Goal: Task Accomplishment & Management: Manage account settings

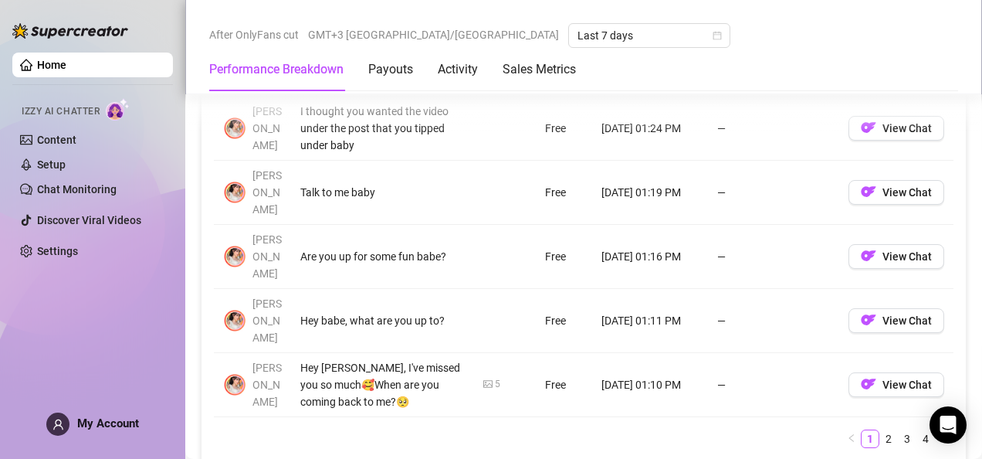
scroll to position [1822, 0]
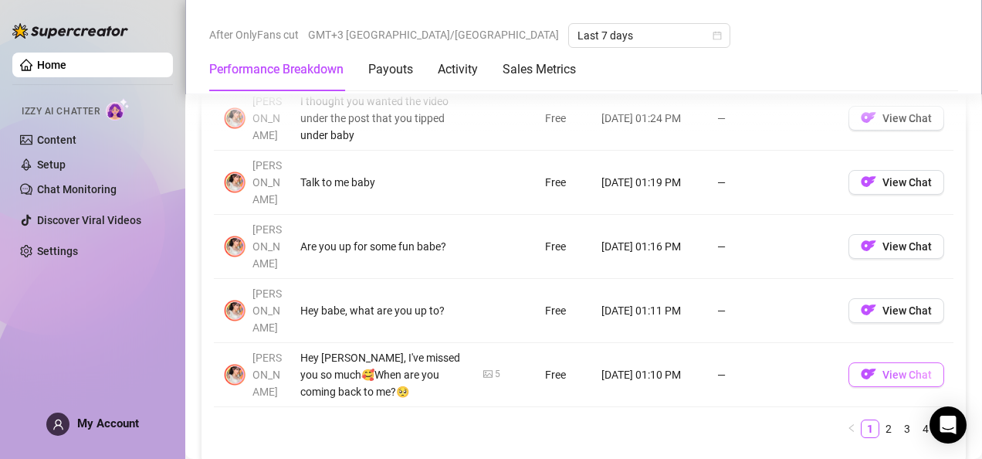
click at [906, 368] on span "View Chat" at bounding box center [906, 374] width 49 height 12
click at [898, 368] on span "View Chat" at bounding box center [906, 374] width 49 height 12
click at [882, 368] on span "View Chat" at bounding box center [906, 374] width 49 height 12
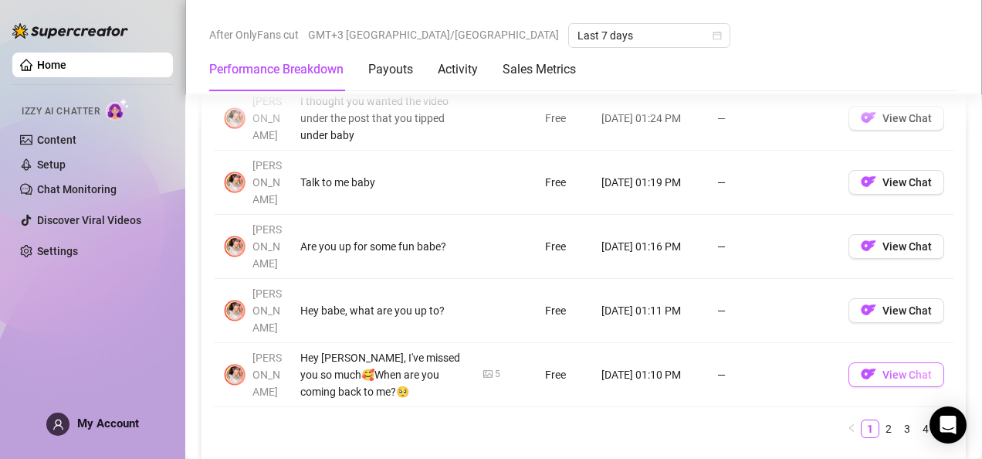
click at [882, 368] on span "View Chat" at bounding box center [906, 374] width 49 height 12
click at [891, 368] on span "View Chat" at bounding box center [906, 374] width 49 height 12
click at [882, 368] on span "View Chat" at bounding box center [906, 374] width 49 height 12
click at [884, 368] on span "View Chat" at bounding box center [906, 374] width 49 height 12
click at [887, 368] on span "View Chat" at bounding box center [906, 374] width 49 height 12
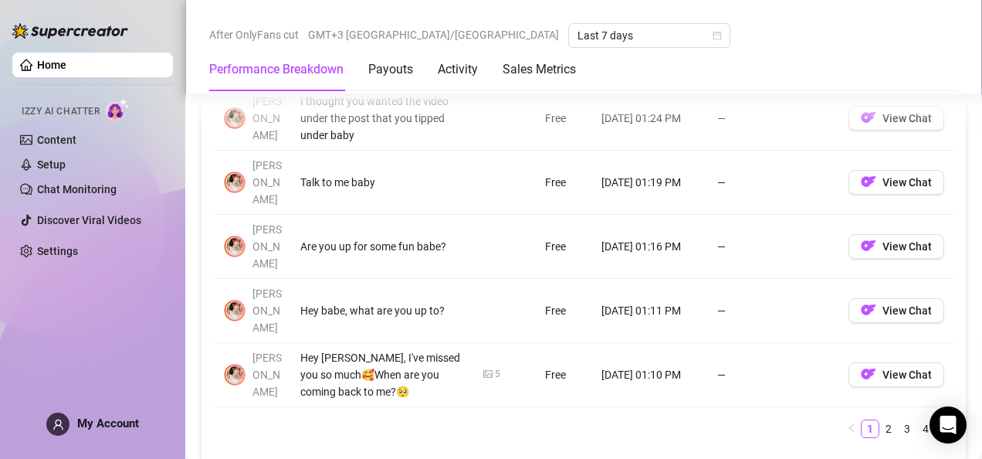
click at [890, 368] on span "View Chat" at bounding box center [906, 374] width 49 height 12
click at [106, 425] on span "My Account" at bounding box center [108, 423] width 62 height 14
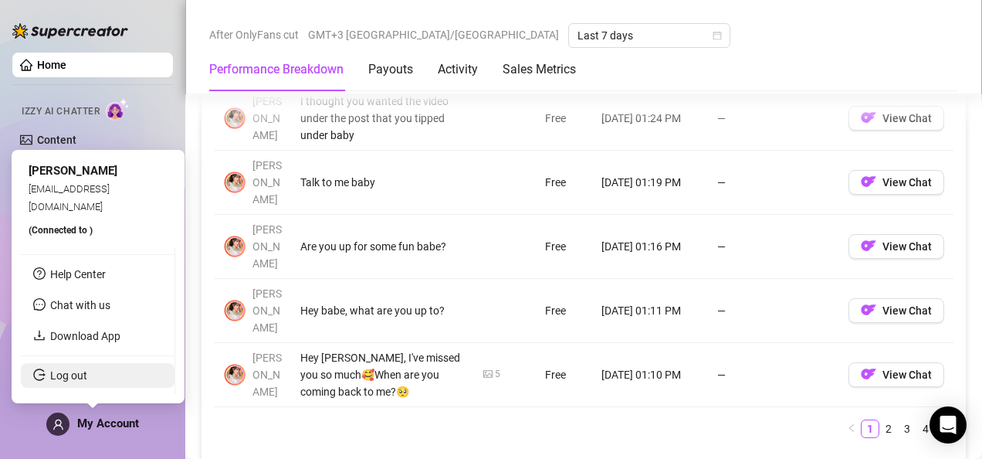
click at [87, 375] on link "Log out" at bounding box center [68, 375] width 37 height 12
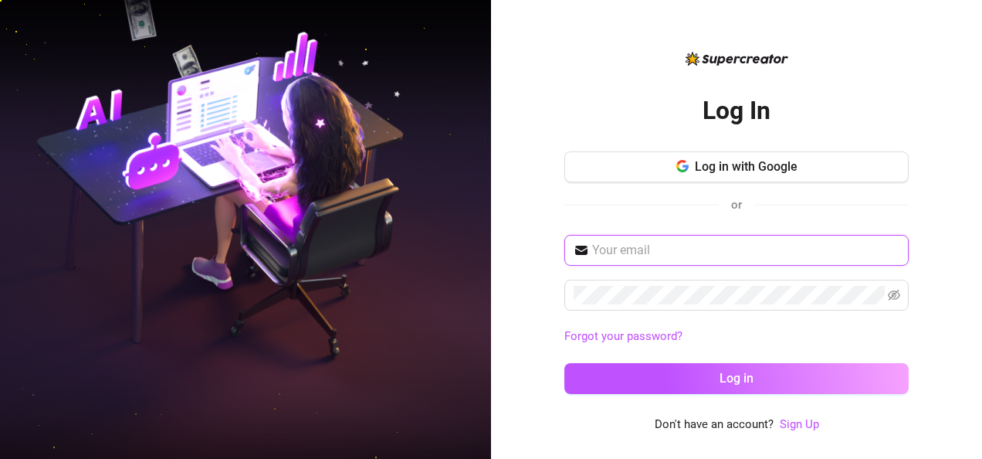
click at [777, 254] on input "text" at bounding box center [745, 250] width 307 height 19
type input "[EMAIL_ADDRESS][DOMAIN_NAME]"
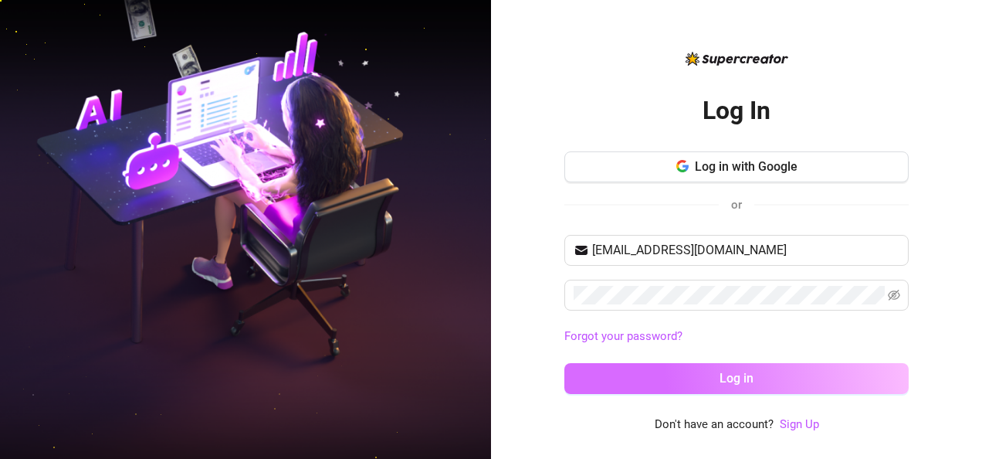
click at [726, 380] on span "Log in" at bounding box center [737, 378] width 34 height 15
